Goal: Navigation & Orientation: Find specific page/section

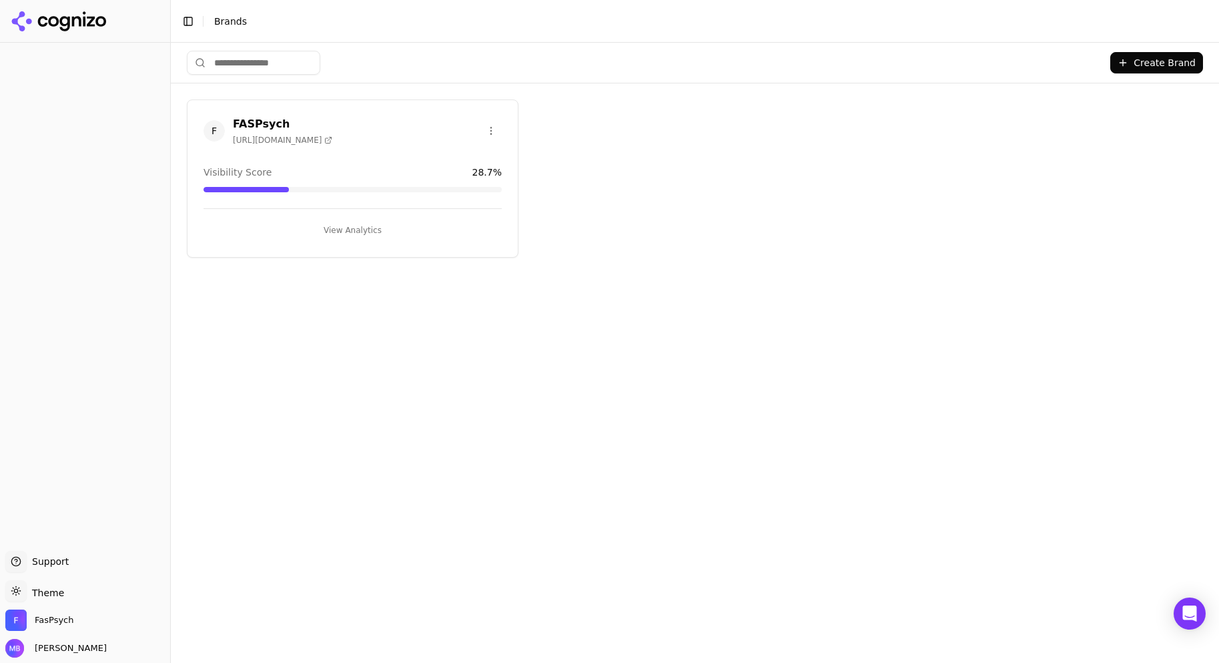
click at [374, 226] on button "View Analytics" at bounding box center [353, 230] width 298 height 21
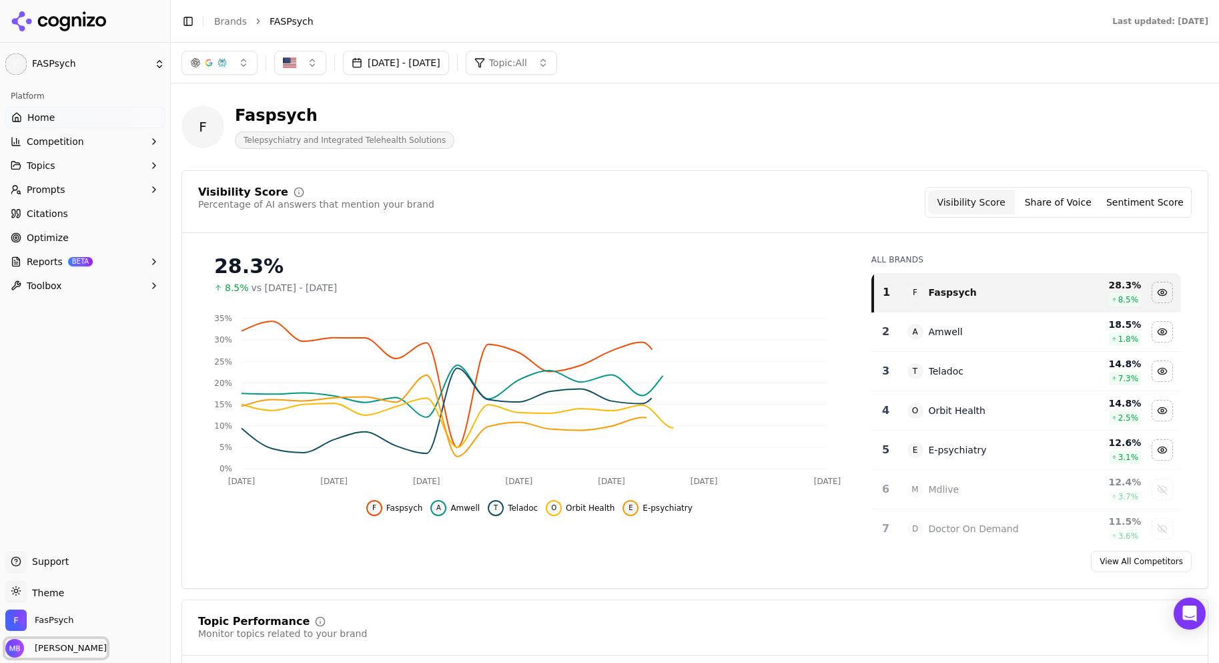
click at [85, 649] on span "[PERSON_NAME]" at bounding box center [67, 648] width 77 height 12
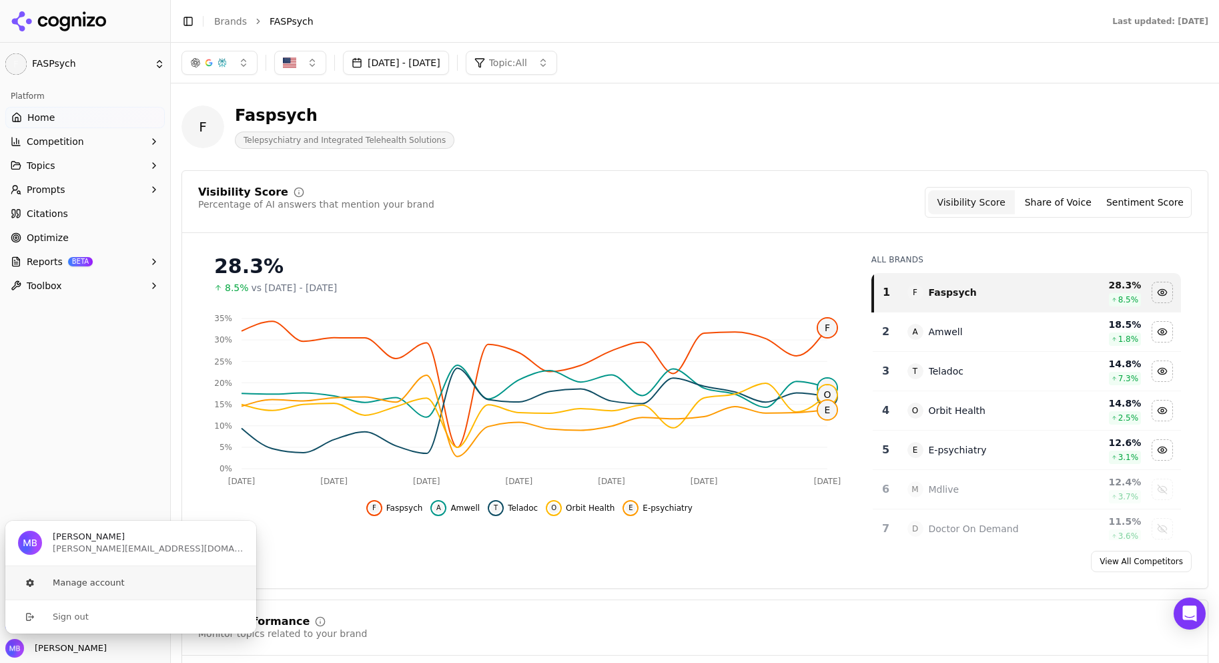
click at [93, 577] on button "Manage account" at bounding box center [131, 582] width 252 height 33
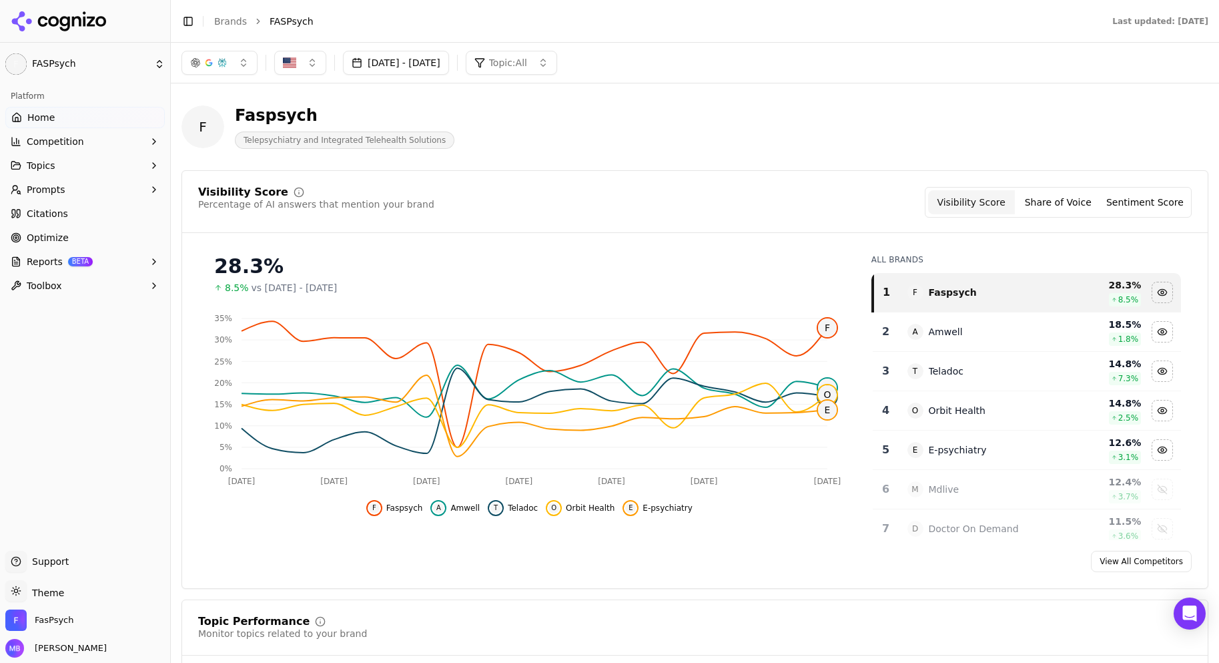
click at [81, 615] on div "FasPsych" at bounding box center [84, 622] width 159 height 27
click at [57, 621] on span "FasPsych" at bounding box center [54, 620] width 39 height 12
click at [224, 588] on button "Manage" at bounding box center [217, 581] width 52 height 16
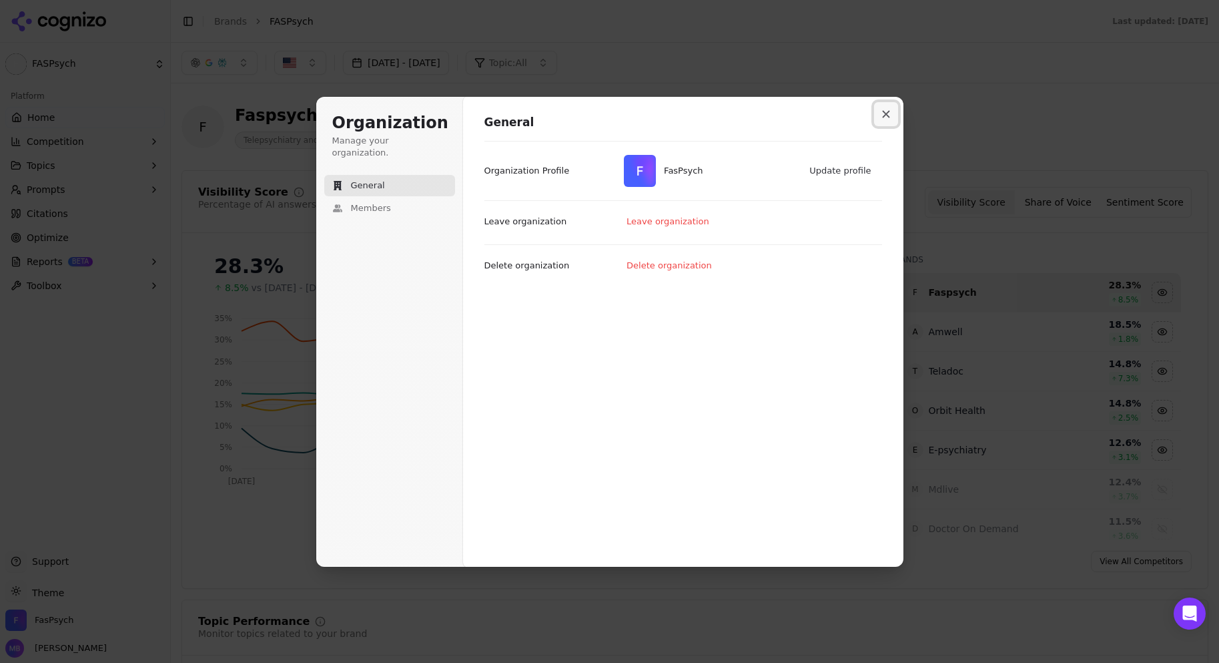
click at [889, 107] on button "Close modal" at bounding box center [886, 114] width 24 height 24
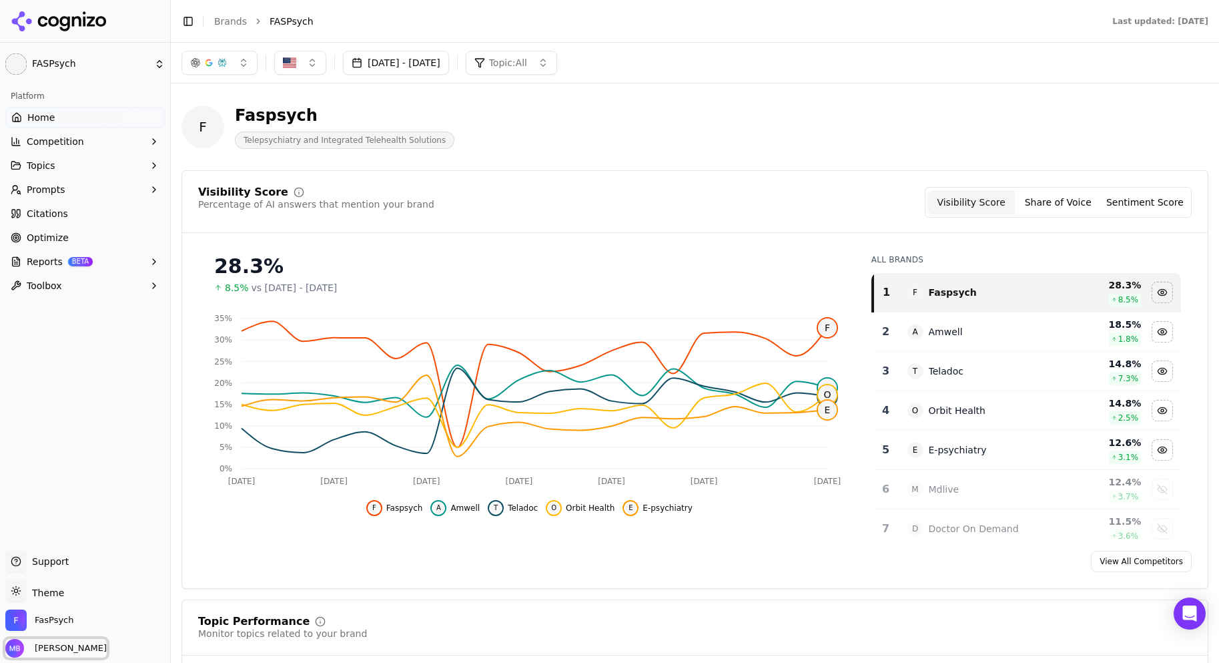
click at [55, 644] on span "[PERSON_NAME]" at bounding box center [67, 648] width 77 height 12
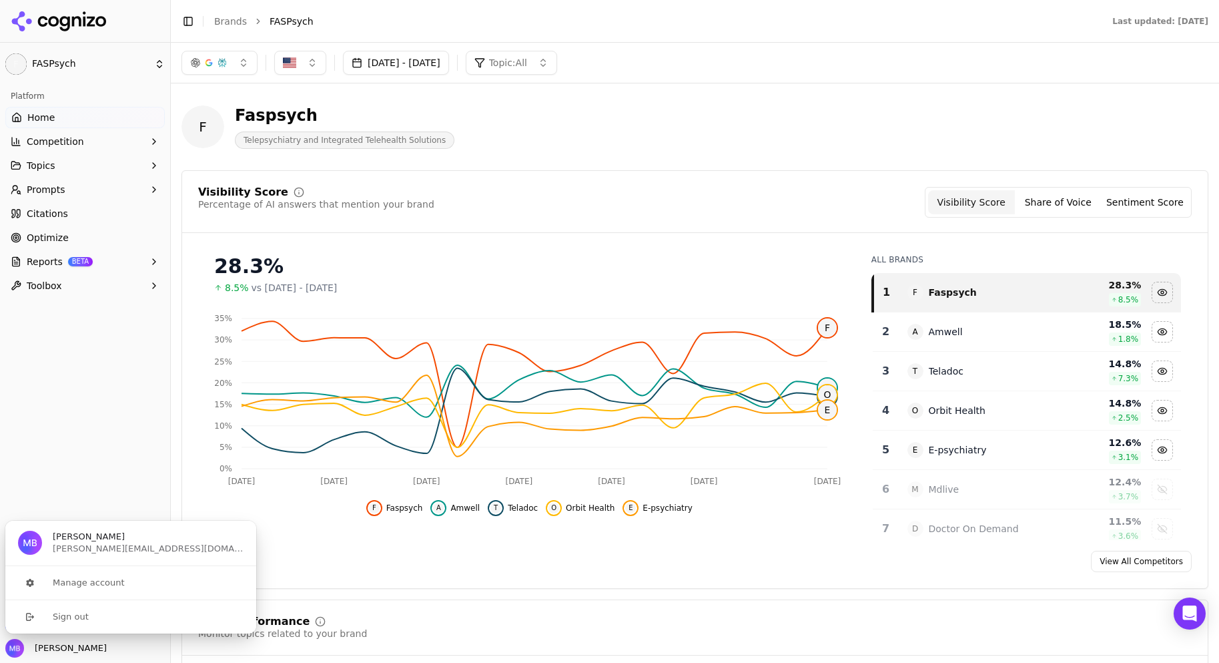
click at [83, 433] on div "Platform Home Competition Topics Prompts Citations Optimize Reports BETA Toolbox" at bounding box center [85, 312] width 170 height 465
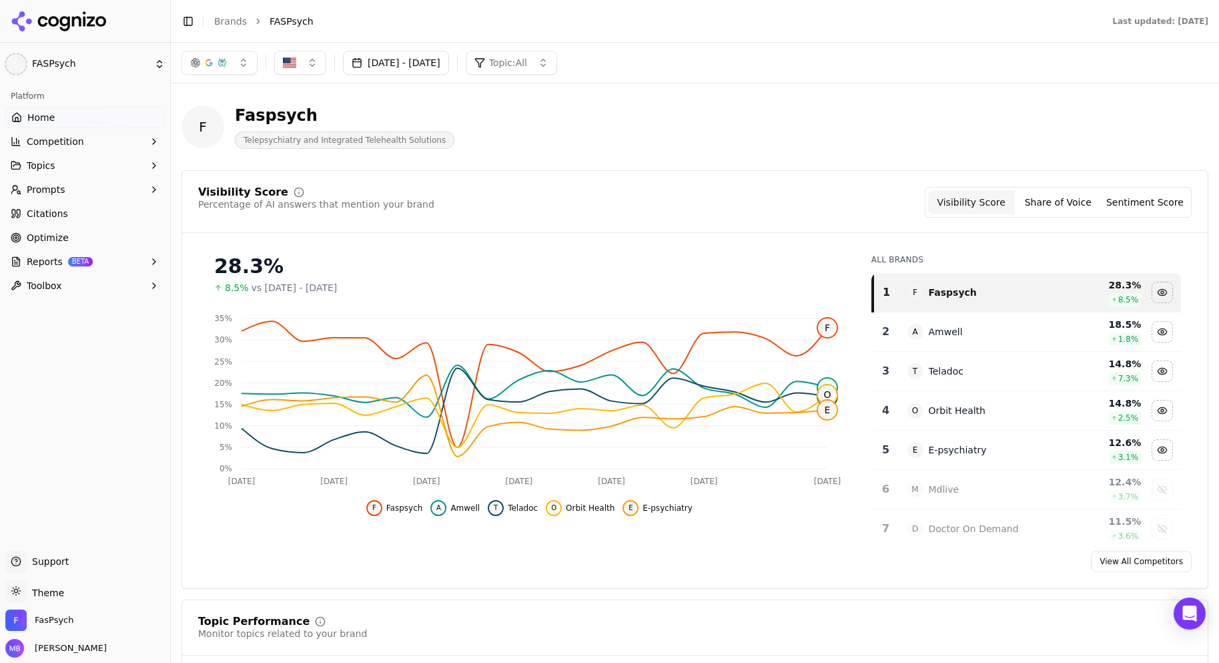
click at [47, 553] on div "Support Support" at bounding box center [84, 563] width 159 height 27
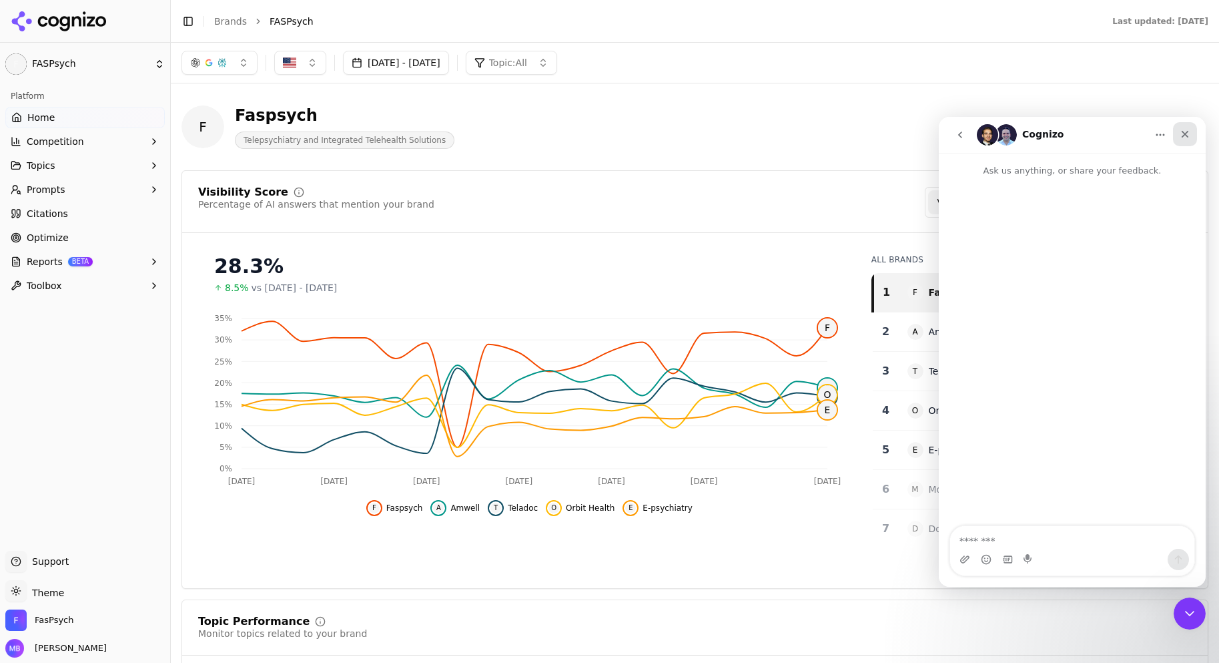
click at [1180, 135] on icon "Close" at bounding box center [1185, 134] width 11 height 11
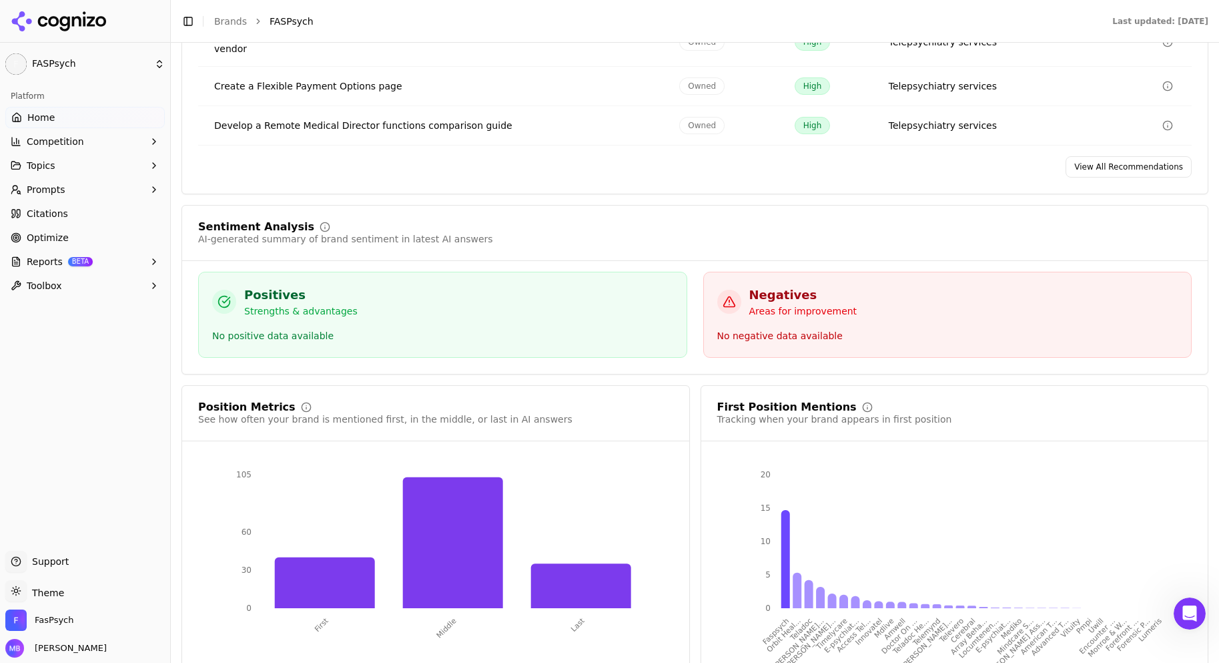
scroll to position [2320, 0]
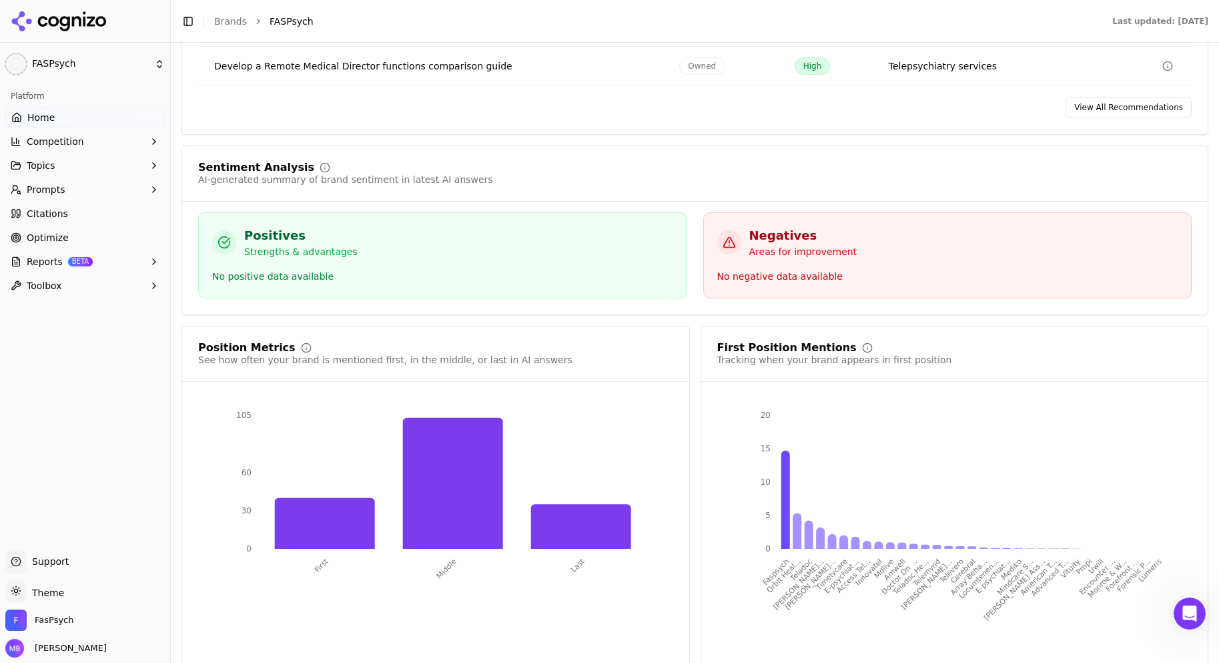
drag, startPoint x: 1211, startPoint y: 83, endPoint x: 10, endPoint y: 9, distance: 1203.2
